Goal: Task Accomplishment & Management: Manage account settings

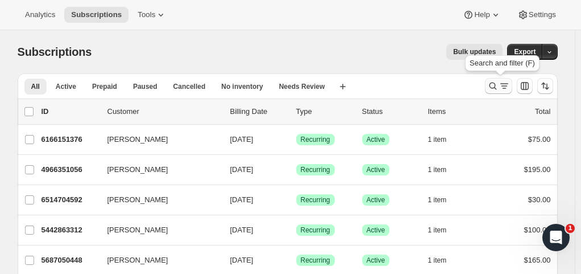
click at [497, 85] on icon "Search and filter results" at bounding box center [492, 85] width 7 height 7
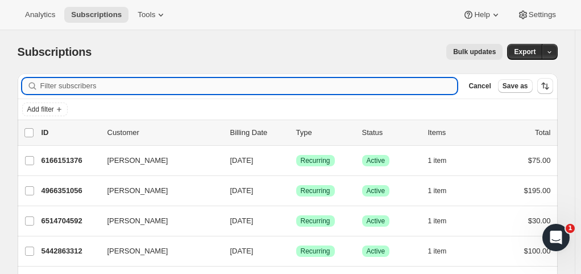
type input "s"
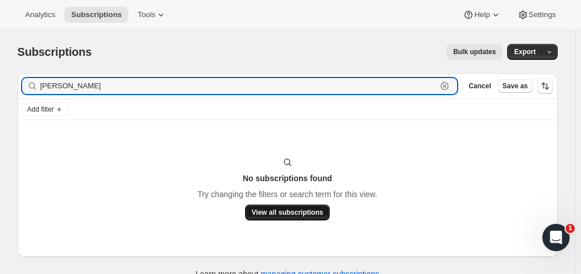
type input "[PERSON_NAME]"
click at [300, 214] on span "View all subscriptions" at bounding box center [288, 212] width 72 height 9
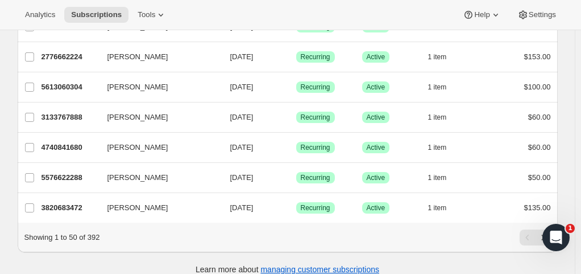
scroll to position [1441, 0]
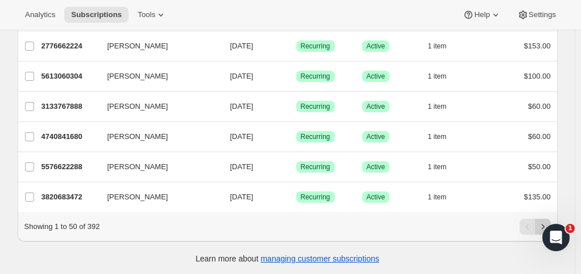
click at [549, 222] on icon "Next" at bounding box center [542, 226] width 11 height 11
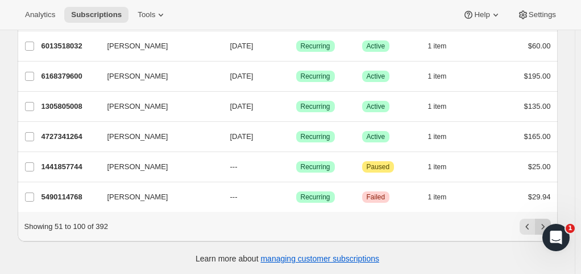
click at [545, 222] on icon "Next" at bounding box center [542, 226] width 11 height 11
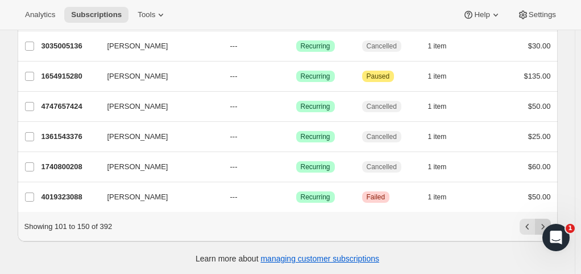
click at [544, 221] on icon "Next" at bounding box center [542, 226] width 11 height 11
click at [545, 219] on button "Next" at bounding box center [543, 226] width 16 height 16
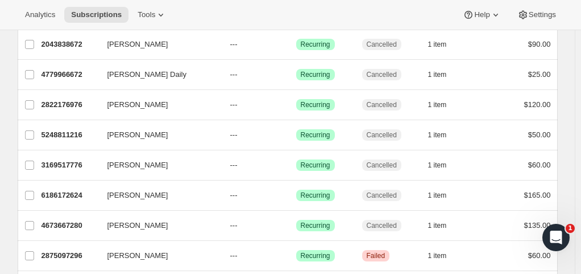
scroll to position [113, 0]
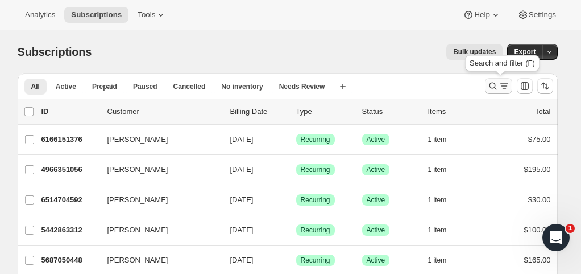
click at [497, 85] on icon "Search and filter results" at bounding box center [492, 85] width 11 height 11
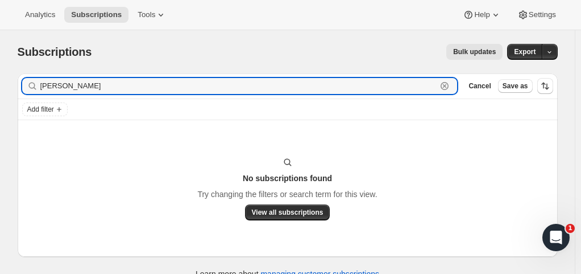
type input "[PERSON_NAME]"
